Goal: Navigation & Orientation: Go to known website

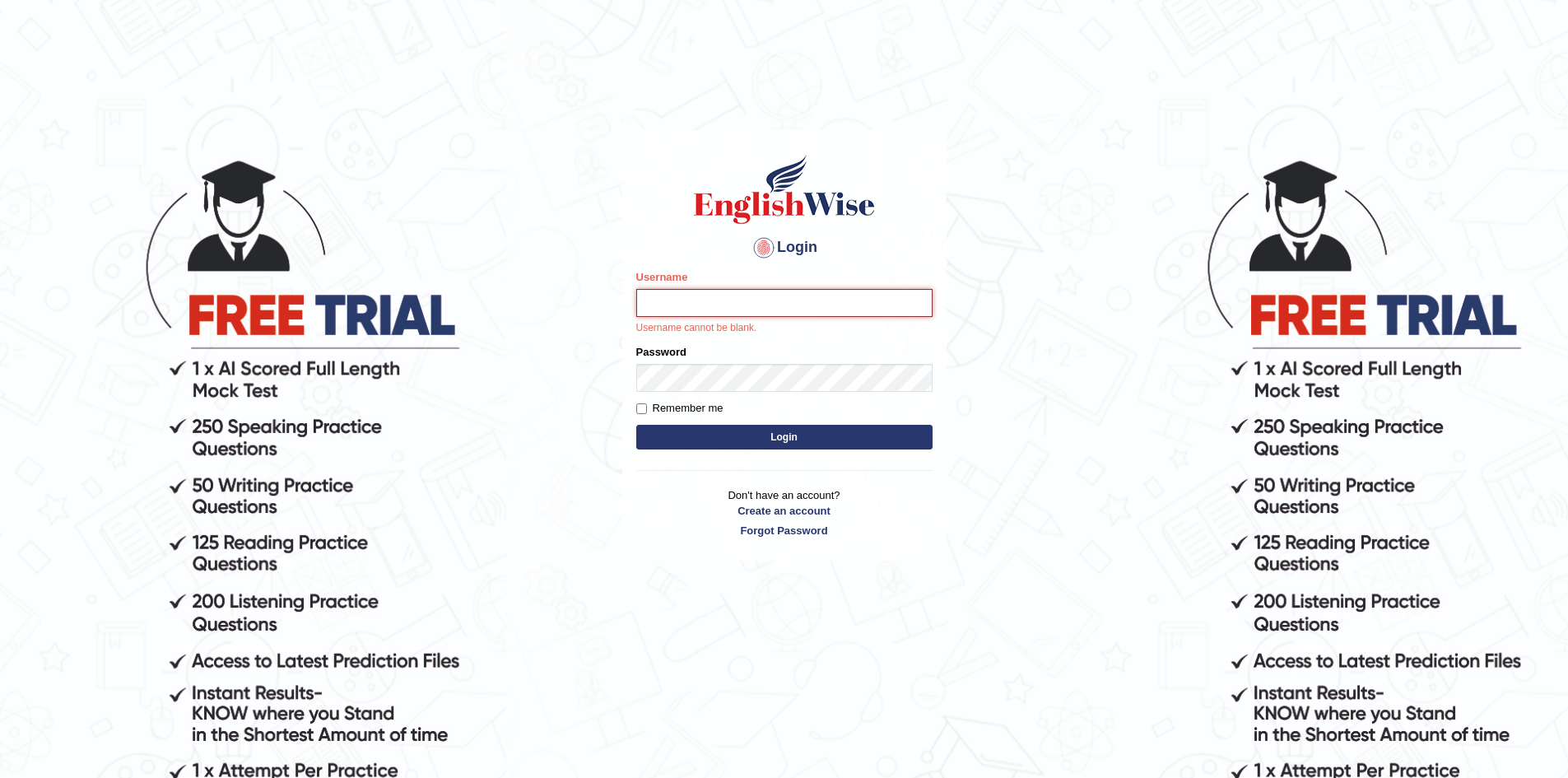
click at [675, 307] on input "Username" at bounding box center [784, 303] width 296 height 28
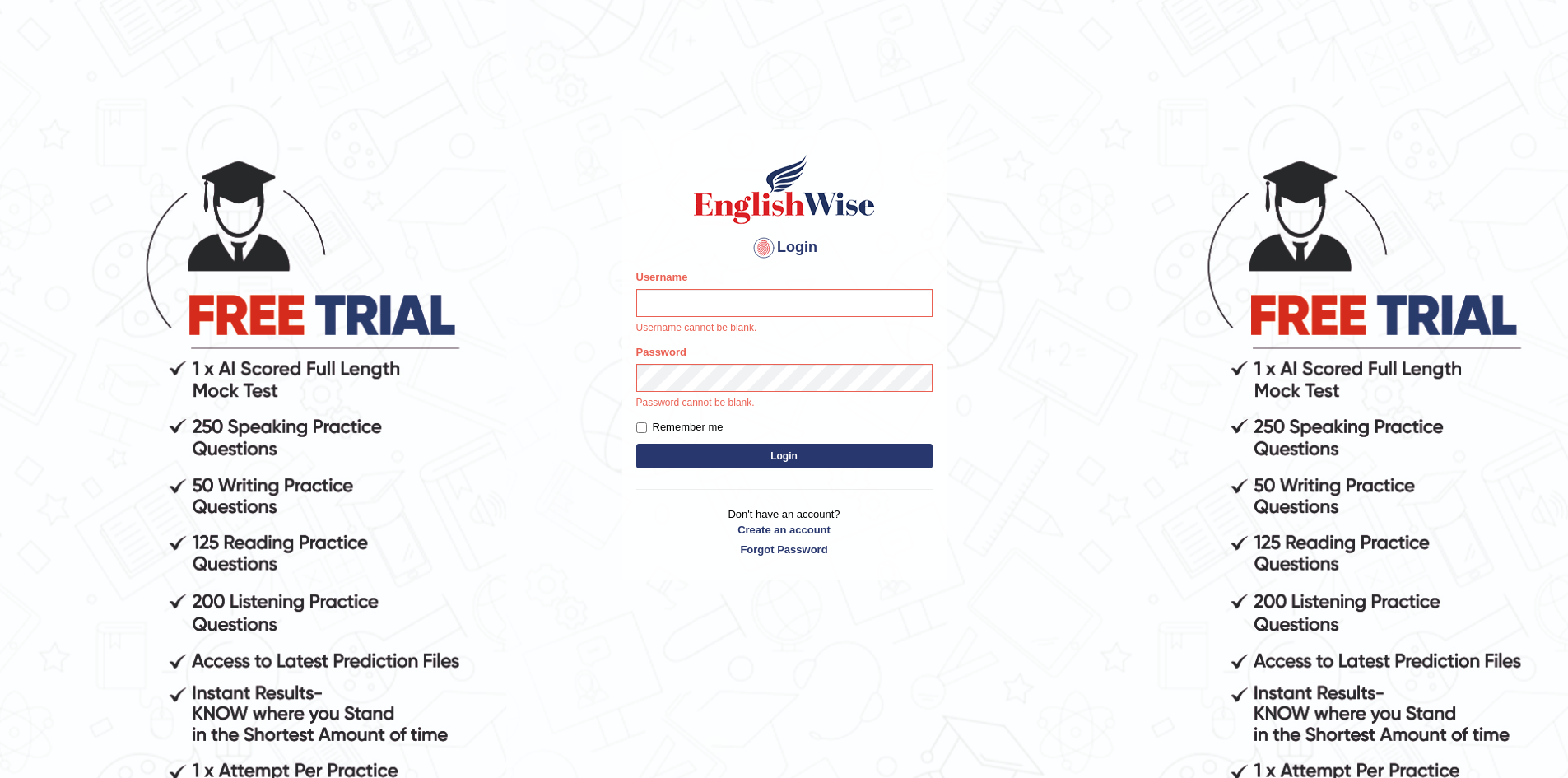
click at [590, 328] on body "Login Please fix the following errors: Username Username cannot be blank. Passw…" at bounding box center [784, 466] width 1568 height 778
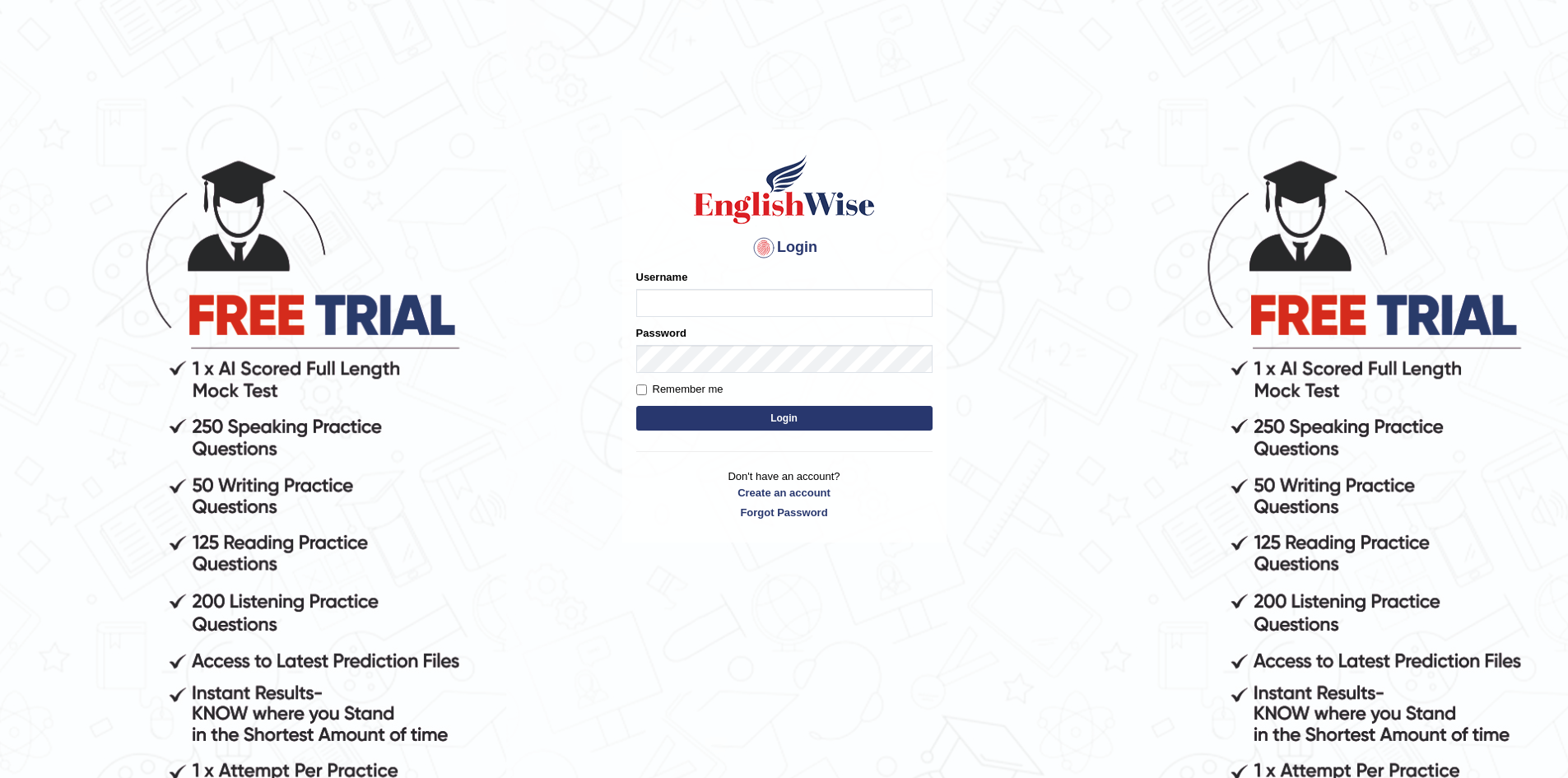
click at [637, 406] on button "Login" at bounding box center [784, 418] width 296 height 24
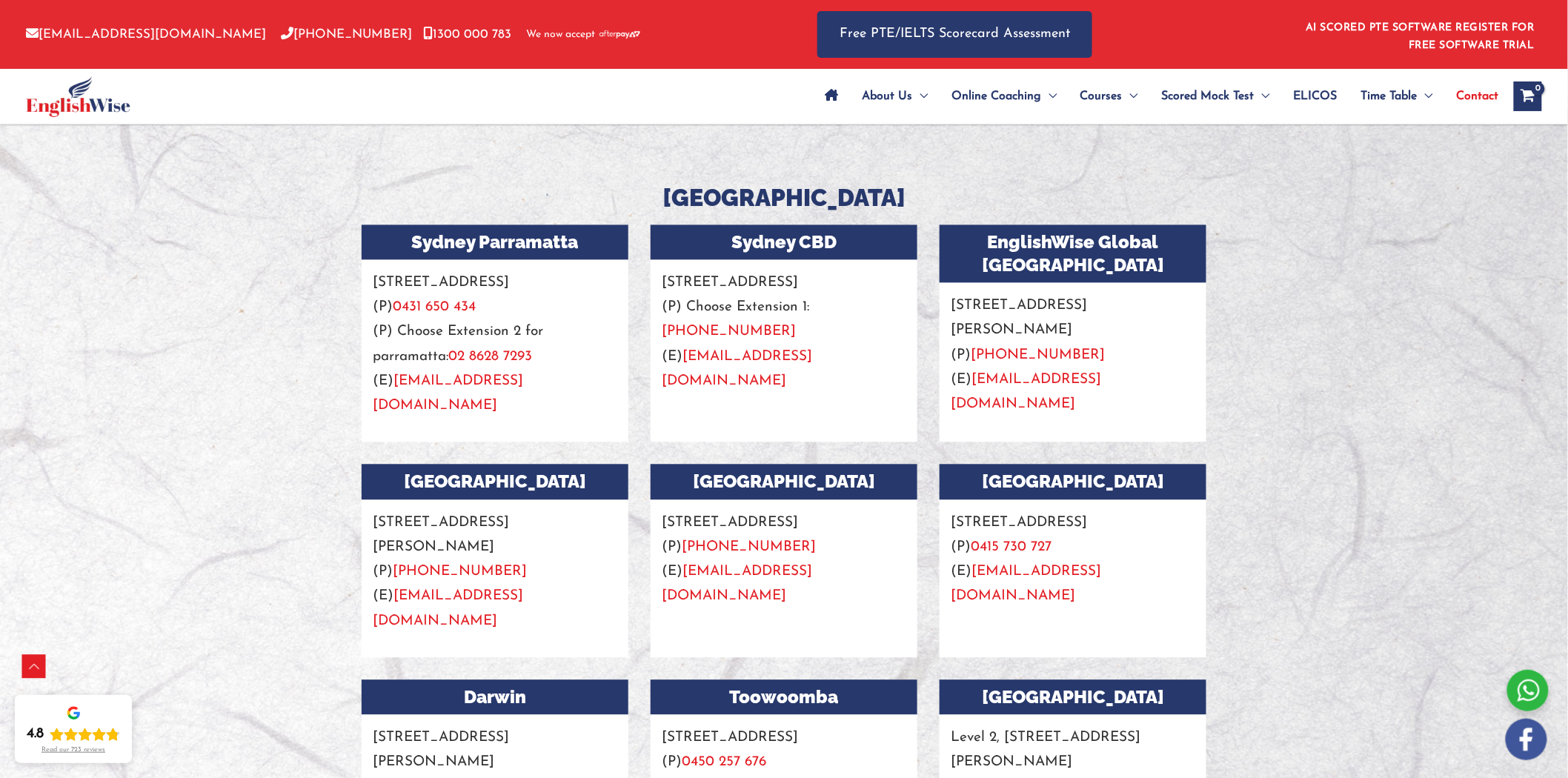
scroll to position [1234, 0]
